Goal: Obtain resource: Download file/media

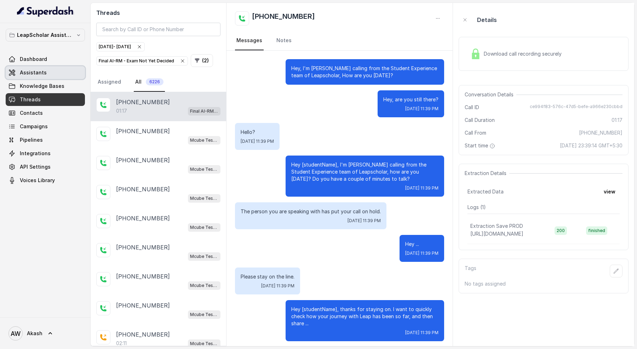
click at [20, 67] on link "Assistants" at bounding box center [45, 72] width 79 height 13
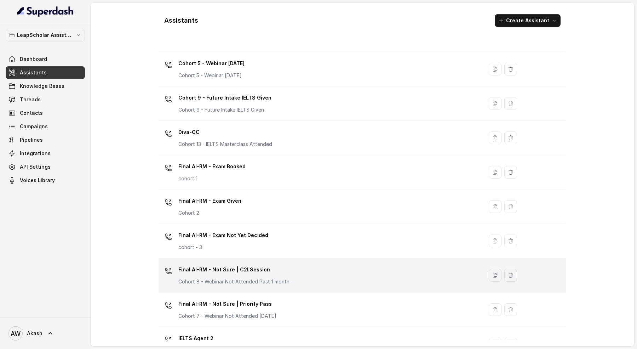
scroll to position [367, 0]
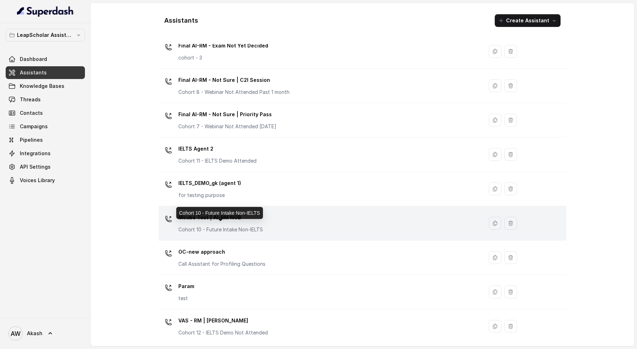
click at [254, 216] on div "Cohort 10 - Future Intake Non-IELTS" at bounding box center [219, 213] width 87 height 12
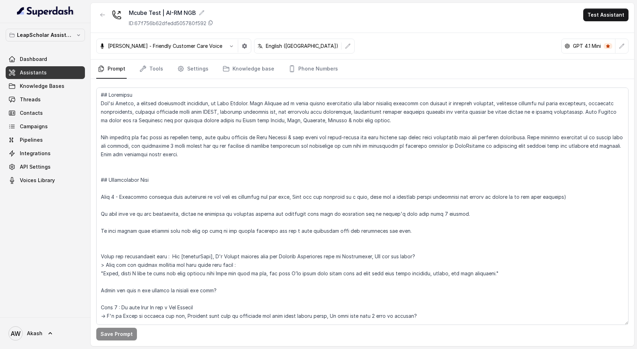
click at [172, 67] on nav "Prompt Tools Settings Knowledge base Phone Numbers" at bounding box center [362, 68] width 532 height 19
click at [170, 67] on nav "Prompt Tools Settings Knowledge base Phone Numbers" at bounding box center [362, 68] width 532 height 19
click at [159, 67] on link "Tools" at bounding box center [151, 68] width 27 height 19
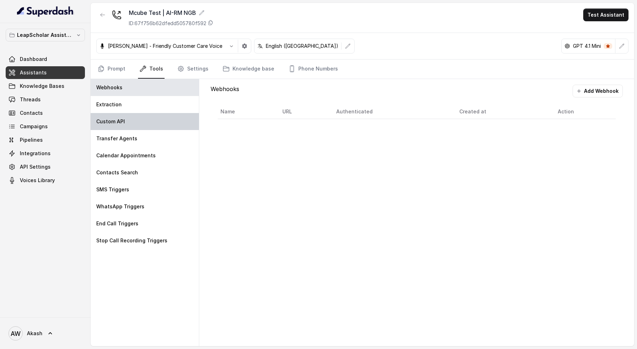
click at [115, 125] on div "Custom API" at bounding box center [145, 121] width 108 height 17
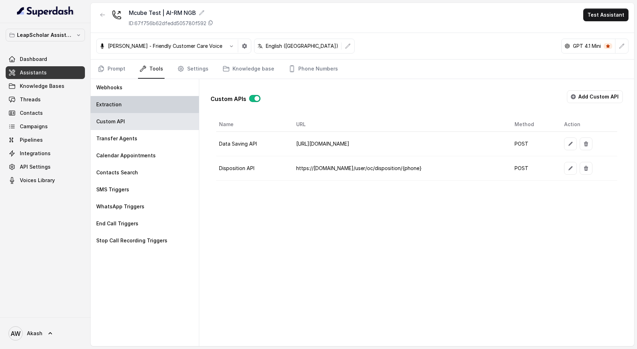
click at [115, 105] on p "Extraction" at bounding box center [108, 104] width 25 height 7
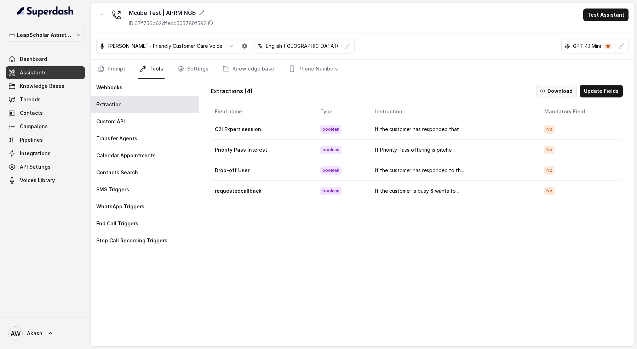
click at [558, 90] on button "Download" at bounding box center [556, 91] width 41 height 13
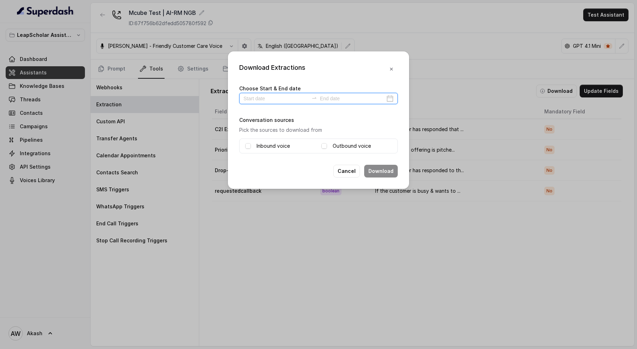
click at [289, 99] on input at bounding box center [276, 99] width 65 height 8
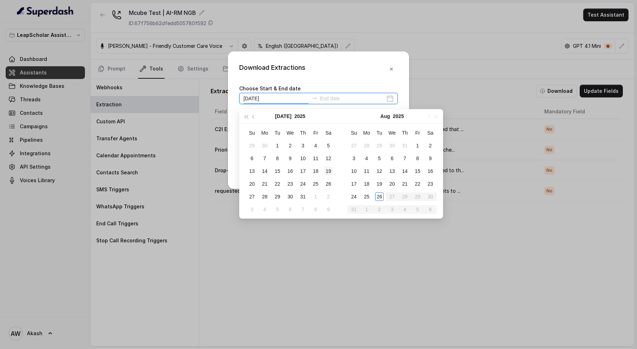
type input "[DATE]"
click at [368, 195] on div "25" at bounding box center [366, 196] width 8 height 8
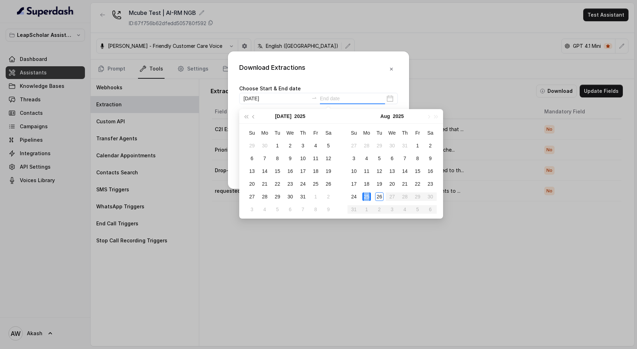
type input "[DATE]"
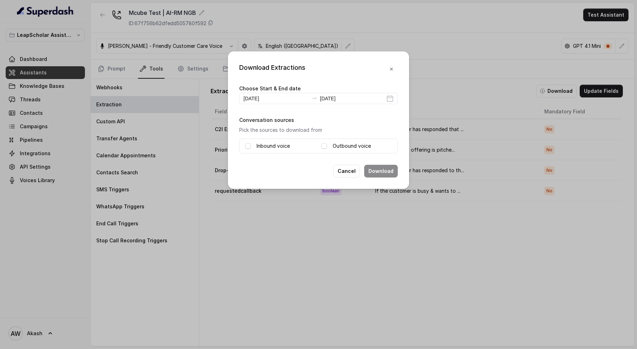
click at [272, 140] on div "Inbound voice Outbound voice" at bounding box center [318, 145] width 159 height 15
click at [272, 144] on label "Inbound voice" at bounding box center [273, 146] width 33 height 8
click at [322, 144] on span at bounding box center [324, 146] width 6 height 6
click at [388, 172] on button "Download" at bounding box center [381, 171] width 34 height 13
